Goal: Task Accomplishment & Management: Complete application form

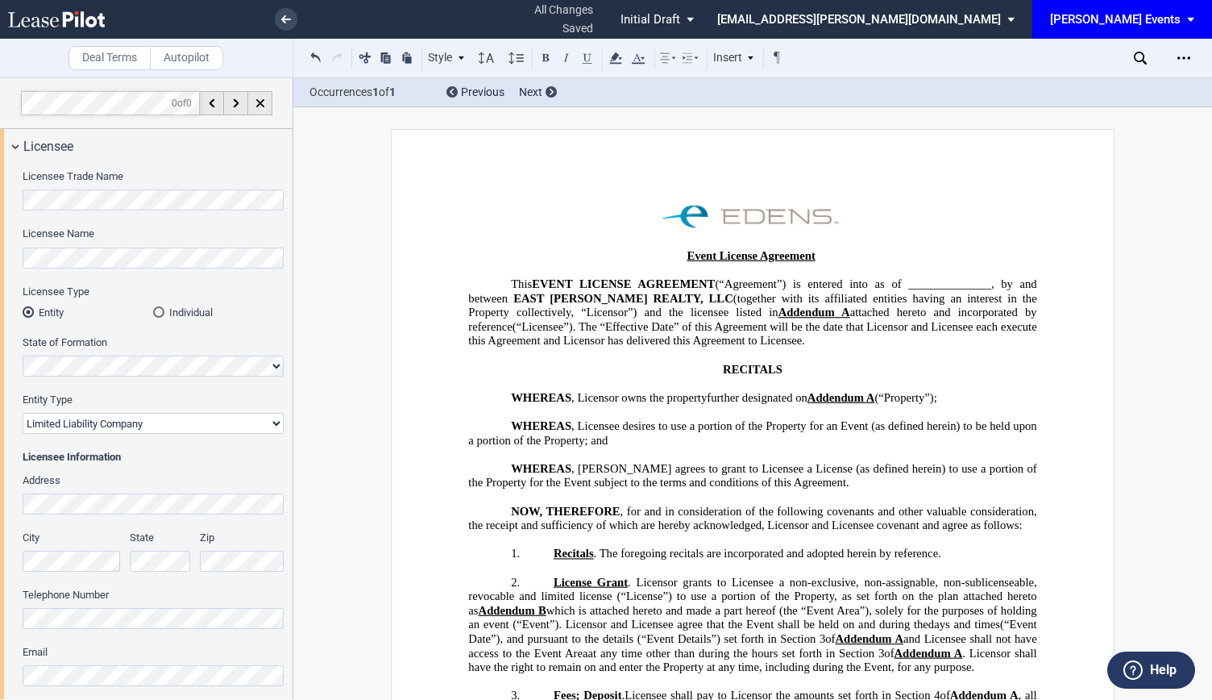
select select "limited liability company"
select select "9"
select select "4"
select select "pm"
select select "9"
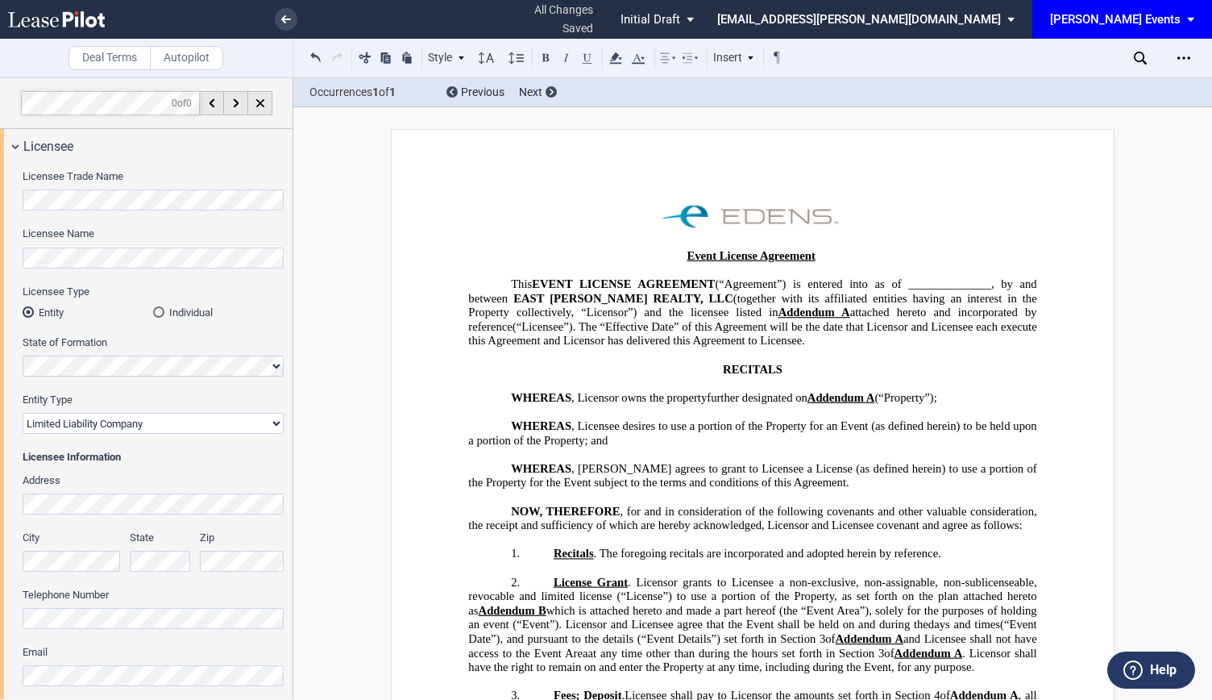
select select "4"
select select "pm"
select select "9"
select select "4"
select select "pm"
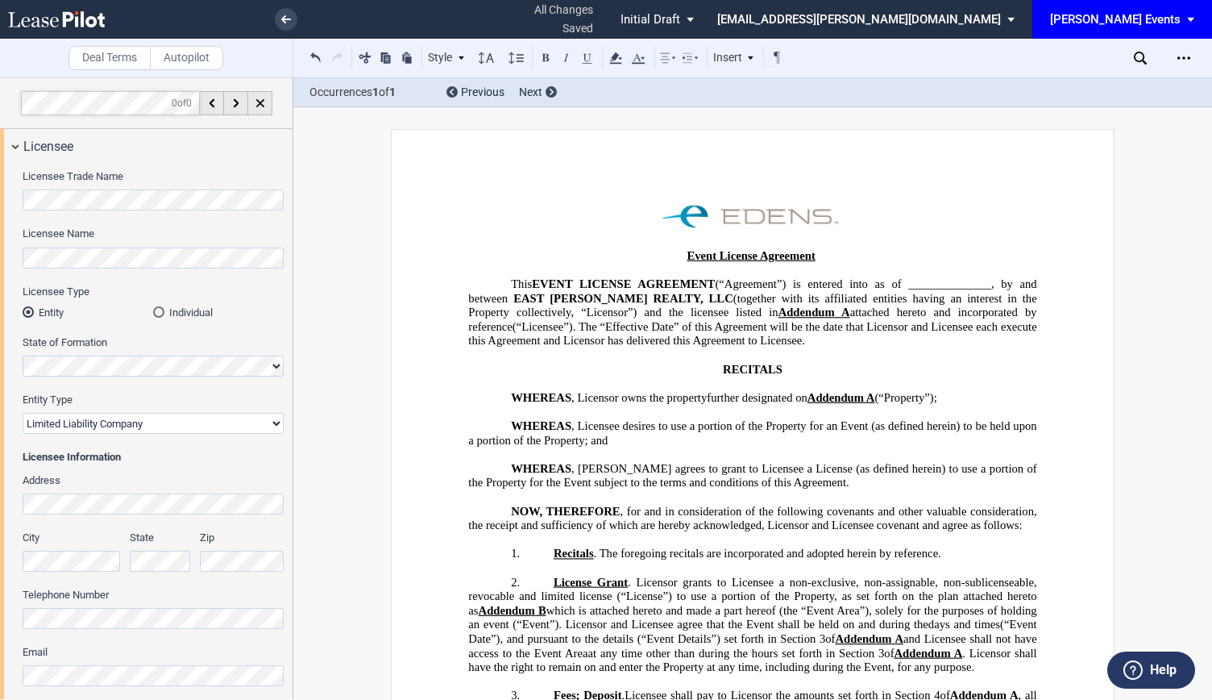
select select "9"
select select "4"
select select "pm"
select select "9"
select select "4"
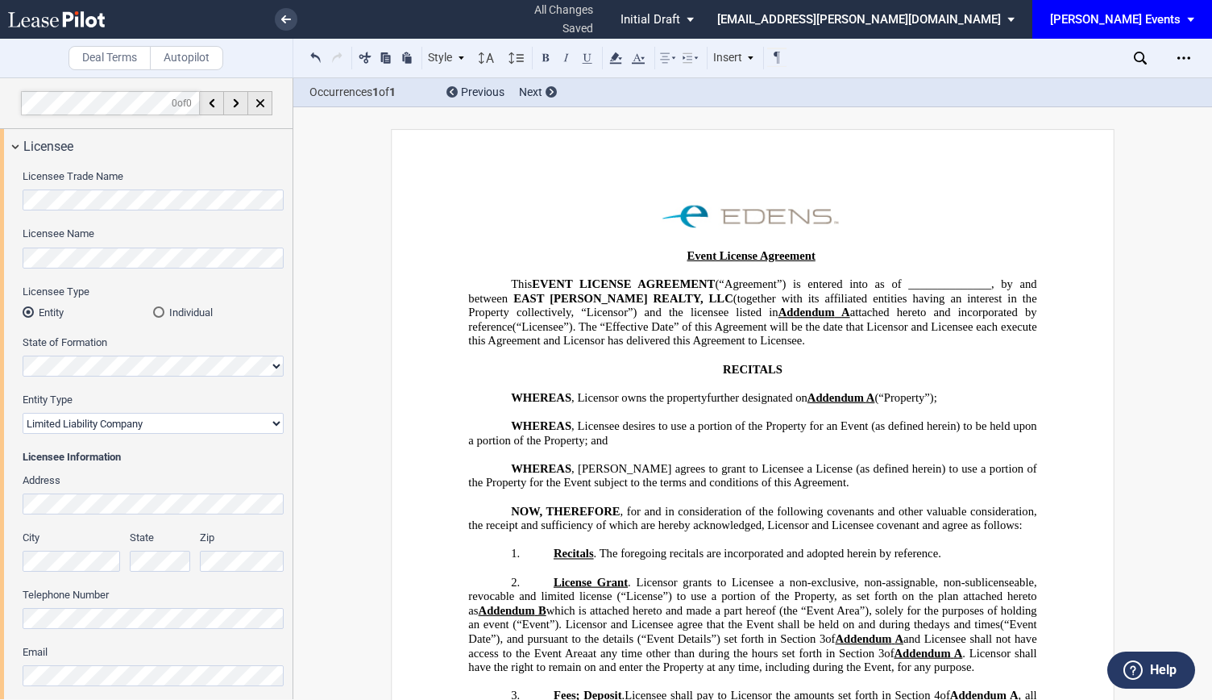
select select "pm"
select select "9"
select select "4"
select select "pm"
